Goal: Task Accomplishment & Management: Use online tool/utility

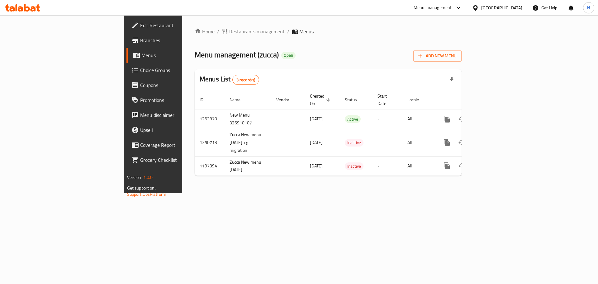
click at [229, 32] on span "Restaurants management" at bounding box center [256, 31] width 55 height 7
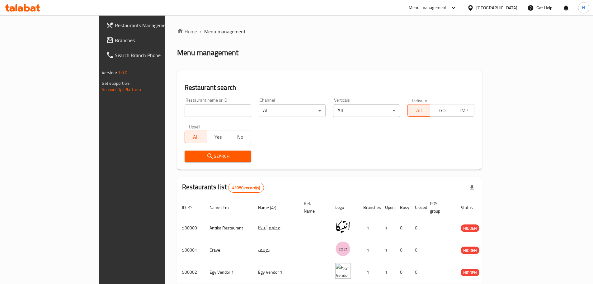
click at [115, 42] on span "Branches" at bounding box center [154, 39] width 78 height 7
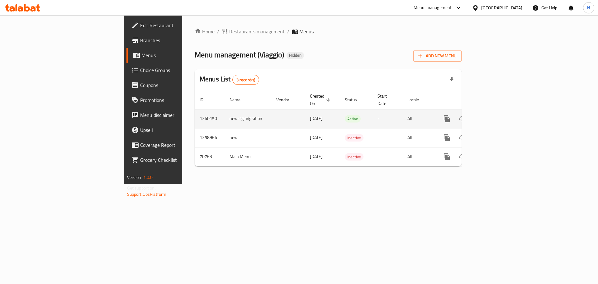
click at [496, 115] on icon "enhanced table" at bounding box center [491, 118] width 7 height 7
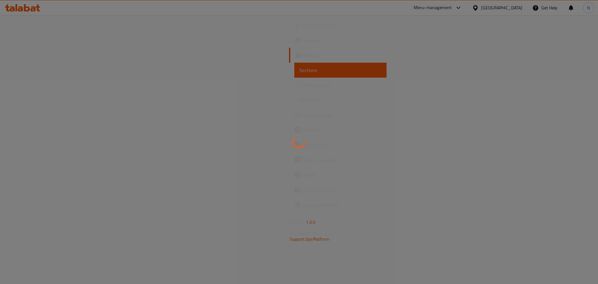
click at [574, 113] on div at bounding box center [299, 142] width 598 height 284
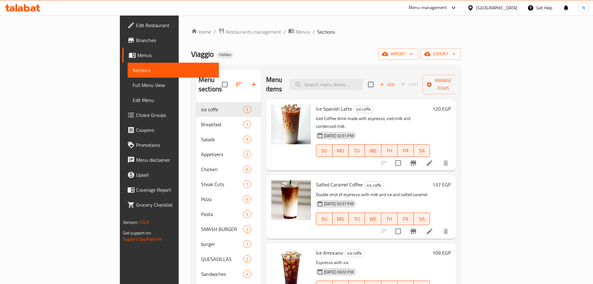
click at [359, 85] on div "Menu items Add Sort Manage items" at bounding box center [361, 85] width 190 height 30
click at [360, 82] on input "search" at bounding box center [327, 84] width 74 height 11
paste input "Cajon Chicken Shrimp Pasta"
type input "Cajon Chicken Shrimp Pasta"
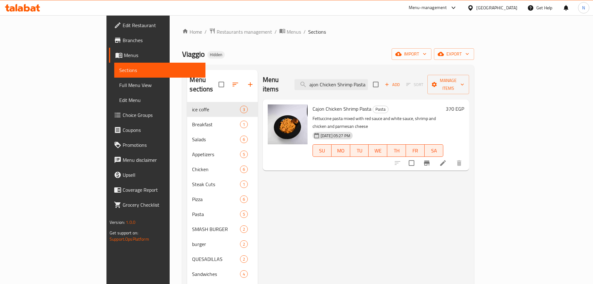
click at [447, 159] on icon at bounding box center [443, 162] width 7 height 7
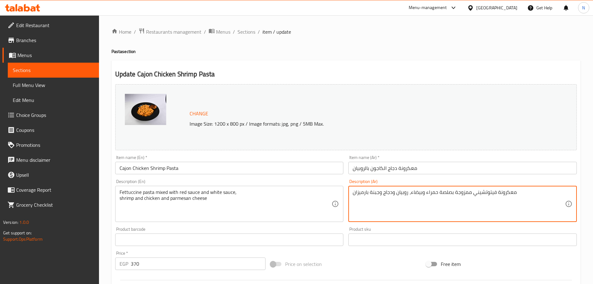
drag, startPoint x: 472, startPoint y: 193, endPoint x: 578, endPoint y: 195, distance: 106.2
type textarea "ممزوجة بصلصة حمراء وبيضاء، روبيان ودجاج وجبنة بارميزان"
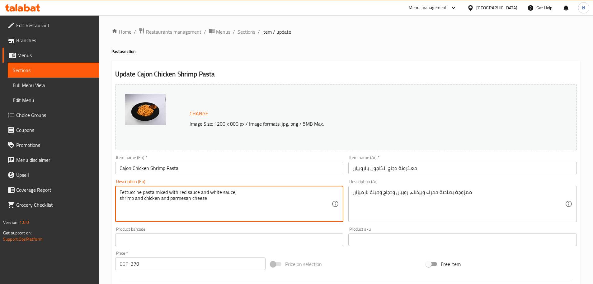
drag, startPoint x: 155, startPoint y: 193, endPoint x: 127, endPoint y: 196, distance: 27.9
click at [154, 202] on textarea "Fettuccine pasta mixed with red sauce and white sauce, shrimp and chicken and p…" at bounding box center [226, 204] width 212 height 30
drag, startPoint x: 155, startPoint y: 191, endPoint x: 88, endPoint y: 192, distance: 66.7
click at [88, 192] on div "Edit Restaurant Branches Menus Sections Full Menu View Edit Menu Choice Groups …" at bounding box center [296, 232] width 593 height 434
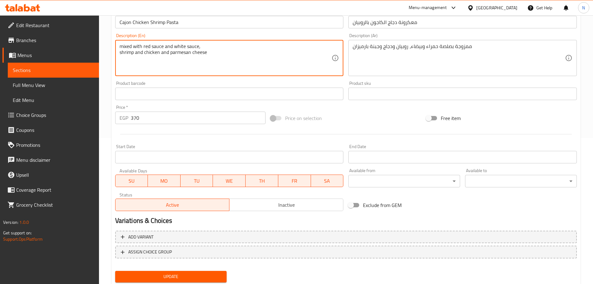
scroll to position [165, 0]
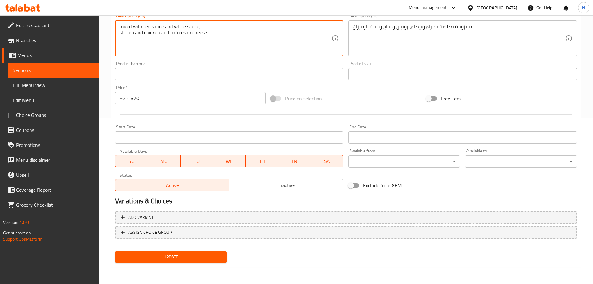
click at [120, 37] on textarea "mixed with red sauce and white sauce, shrimp and chicken and parmesan cheese" at bounding box center [226, 39] width 212 height 30
click at [207, 41] on textarea "mixed with red sauce and white sauce, shrimp and chicken and parmesan cheese" at bounding box center [226, 39] width 212 height 30
type textarea "mixed with red sauce and white sauce, shrimp and chicken and parmesan cheese"
click at [208, 252] on button "Update" at bounding box center [171, 257] width 112 height 12
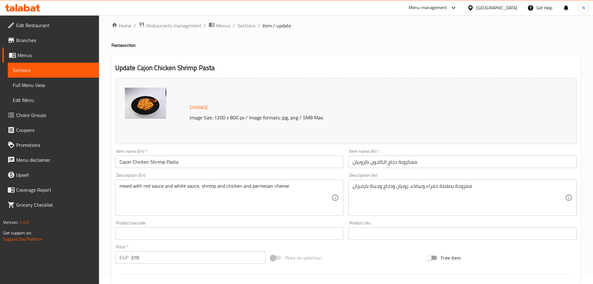
scroll to position [0, 0]
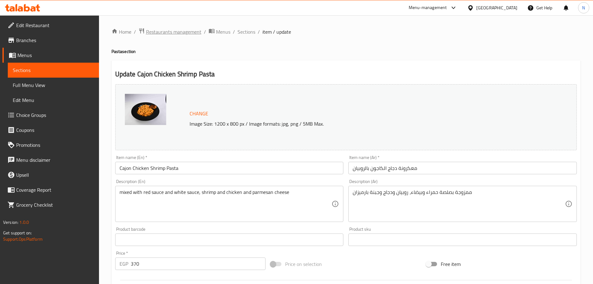
click at [180, 31] on span "Restaurants management" at bounding box center [173, 31] width 55 height 7
